Goal: Transaction & Acquisition: Purchase product/service

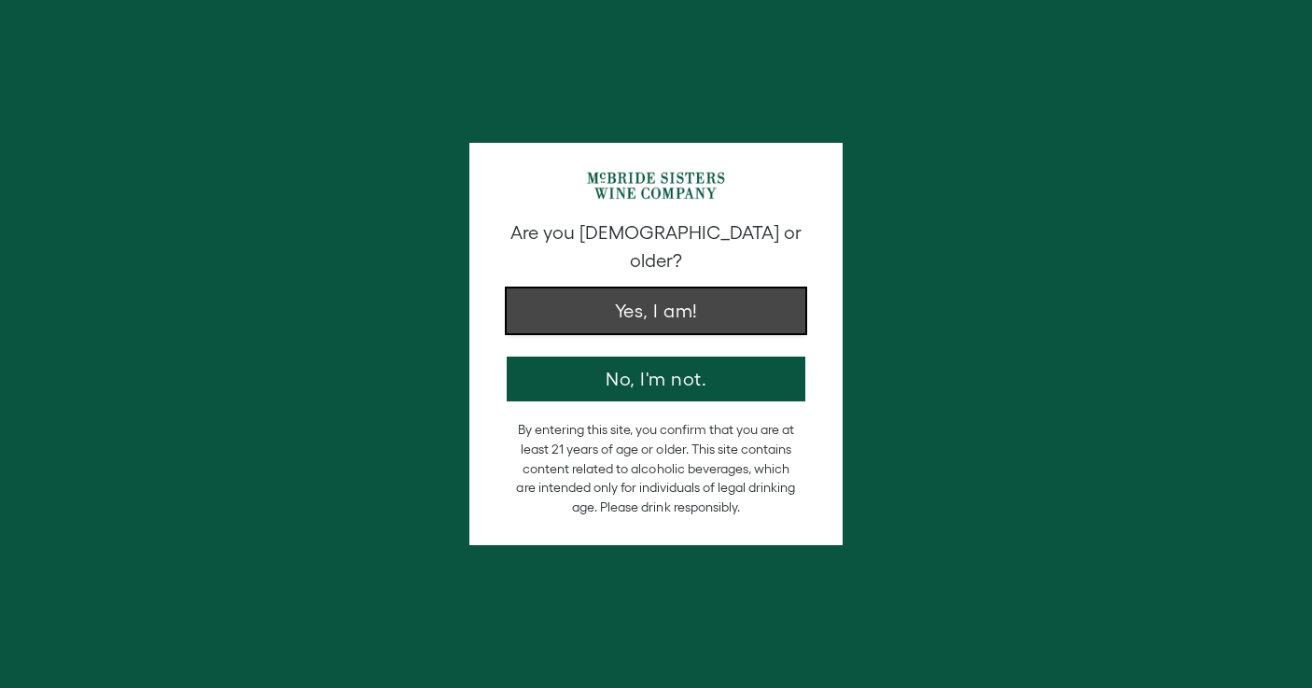
click at [643, 292] on button "Yes, I am!" at bounding box center [656, 310] width 299 height 45
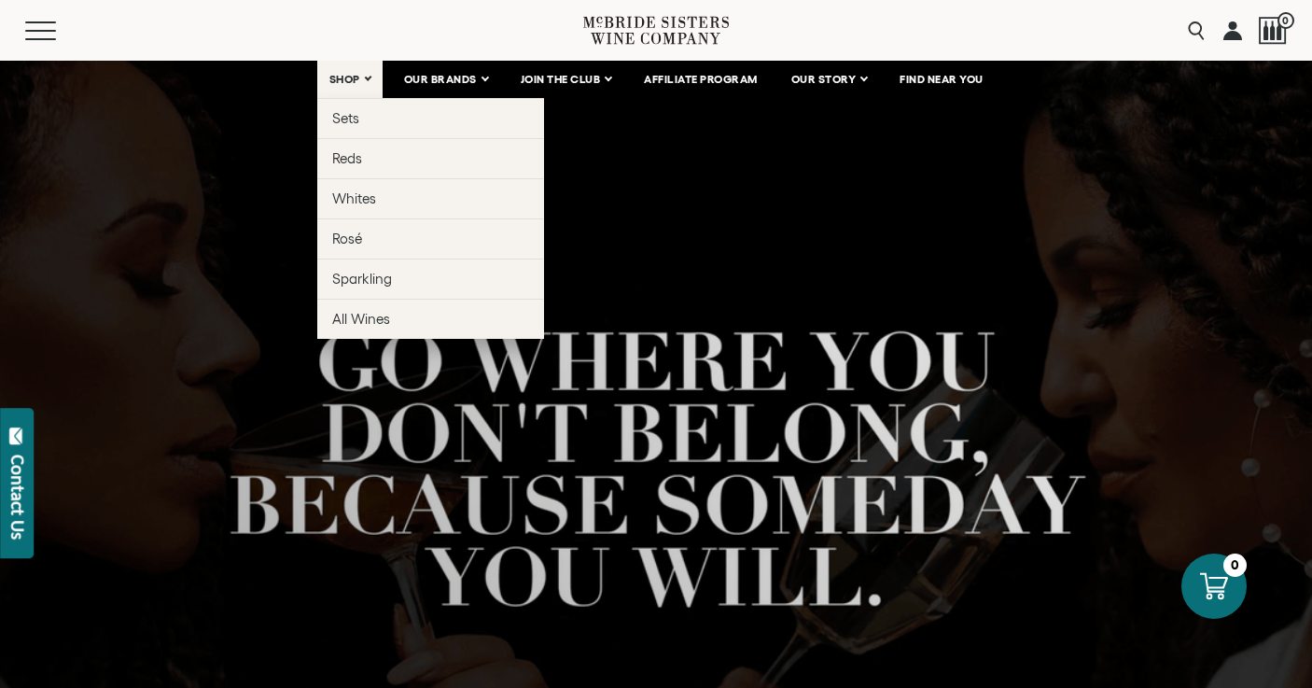
click at [342, 88] on link "SHOP" at bounding box center [349, 79] width 65 height 37
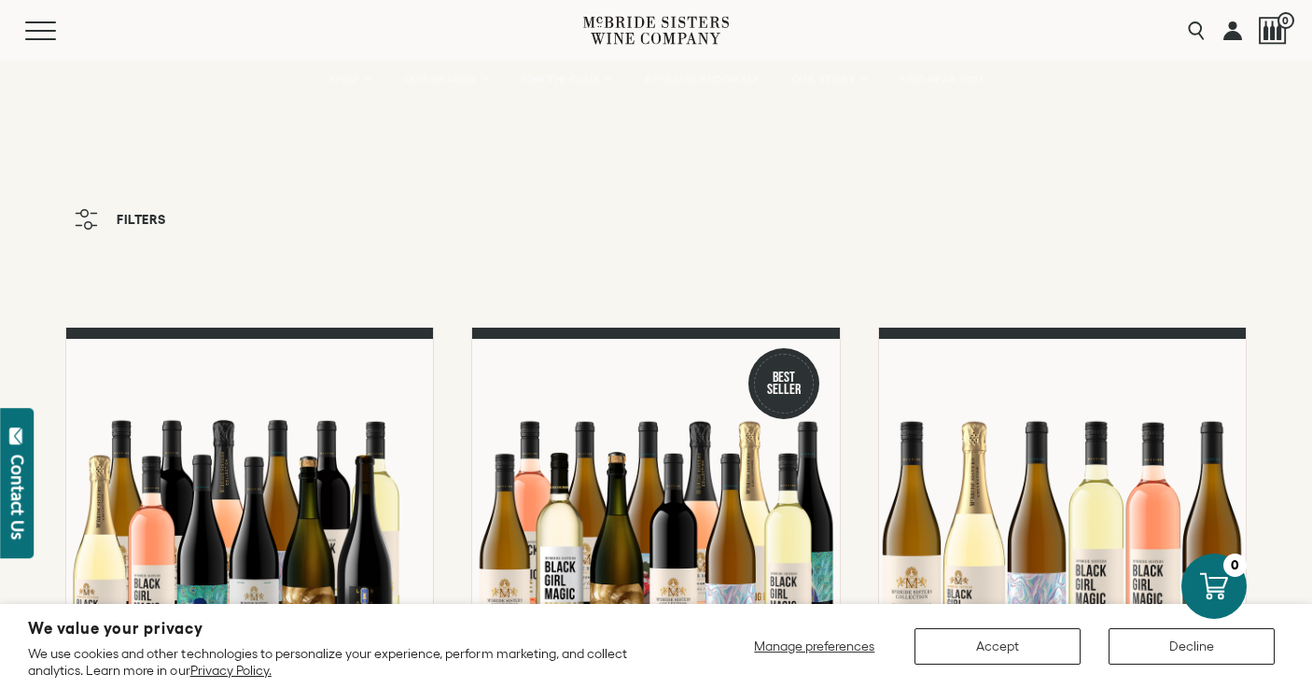
click at [707, 241] on div "Filters" at bounding box center [656, 229] width 1312 height 58
